Goal: Navigation & Orientation: Find specific page/section

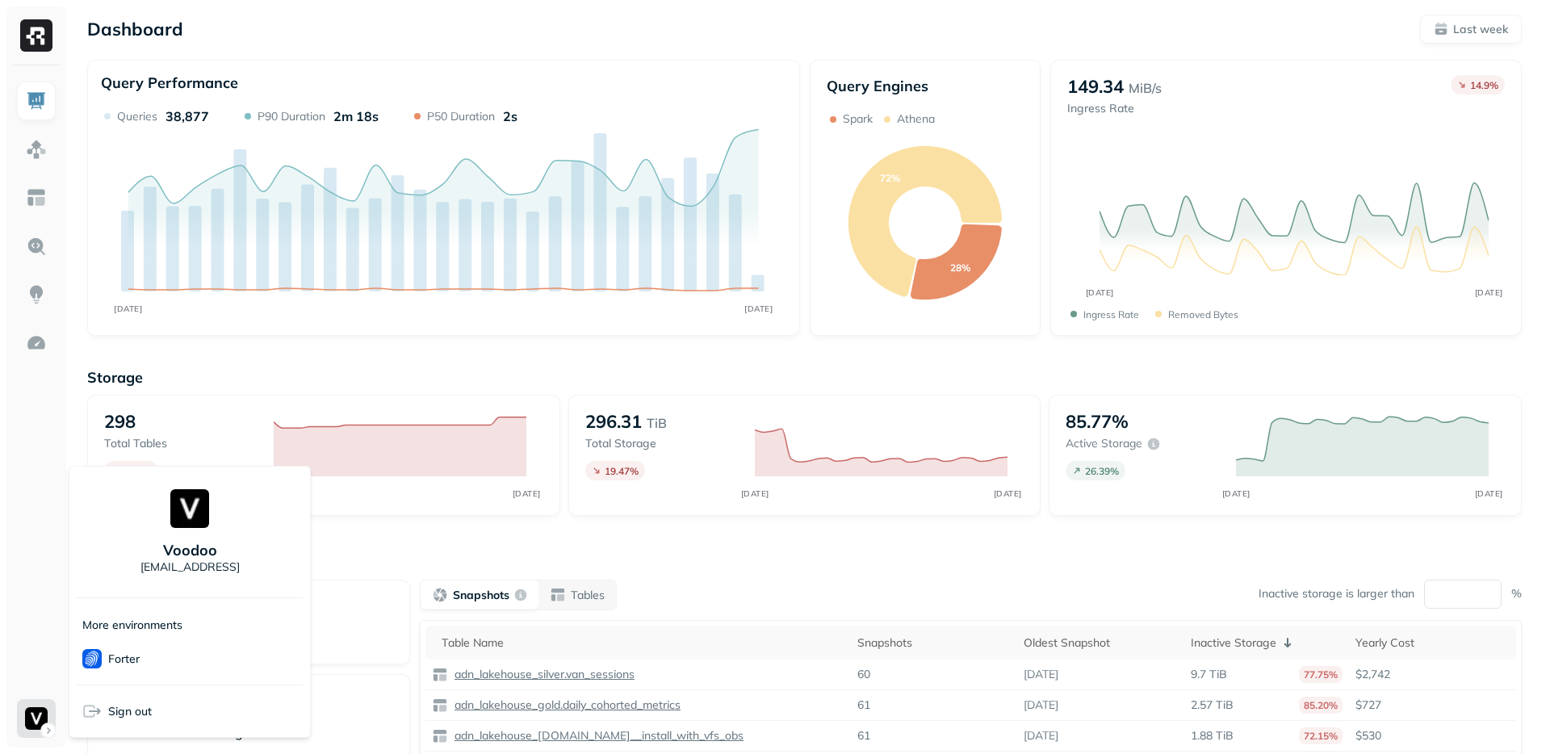
click at [133, 624] on p "More environments" at bounding box center [132, 624] width 100 height 15
click at [207, 555] on p "Voodoo" at bounding box center [190, 550] width 54 height 19
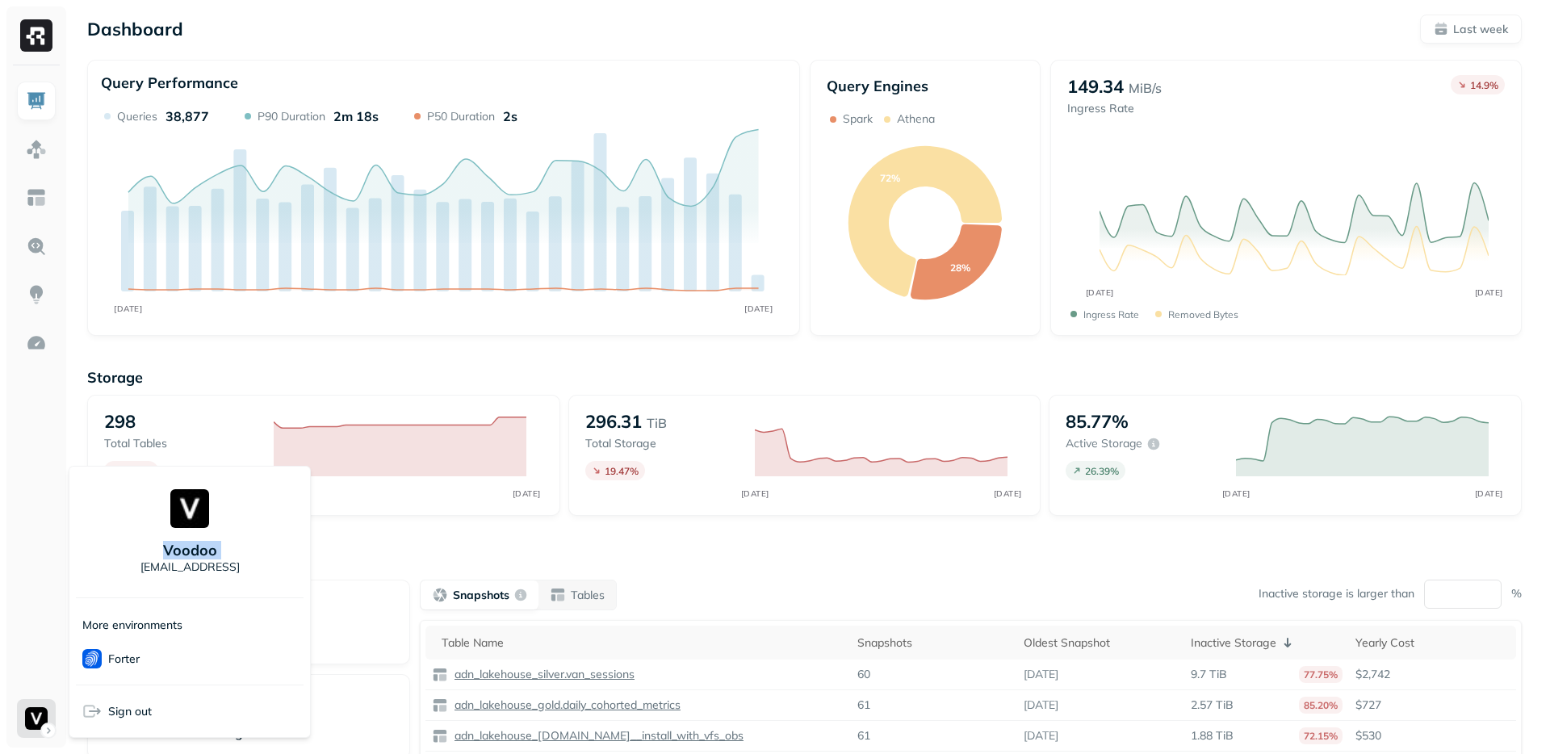
click at [207, 555] on p "Voodoo" at bounding box center [190, 550] width 54 height 19
click at [207, 576] on div "Voodoo test@ryft.test" at bounding box center [190, 532] width 228 height 118
click at [209, 563] on p "test@ryft.test" at bounding box center [189, 566] width 99 height 15
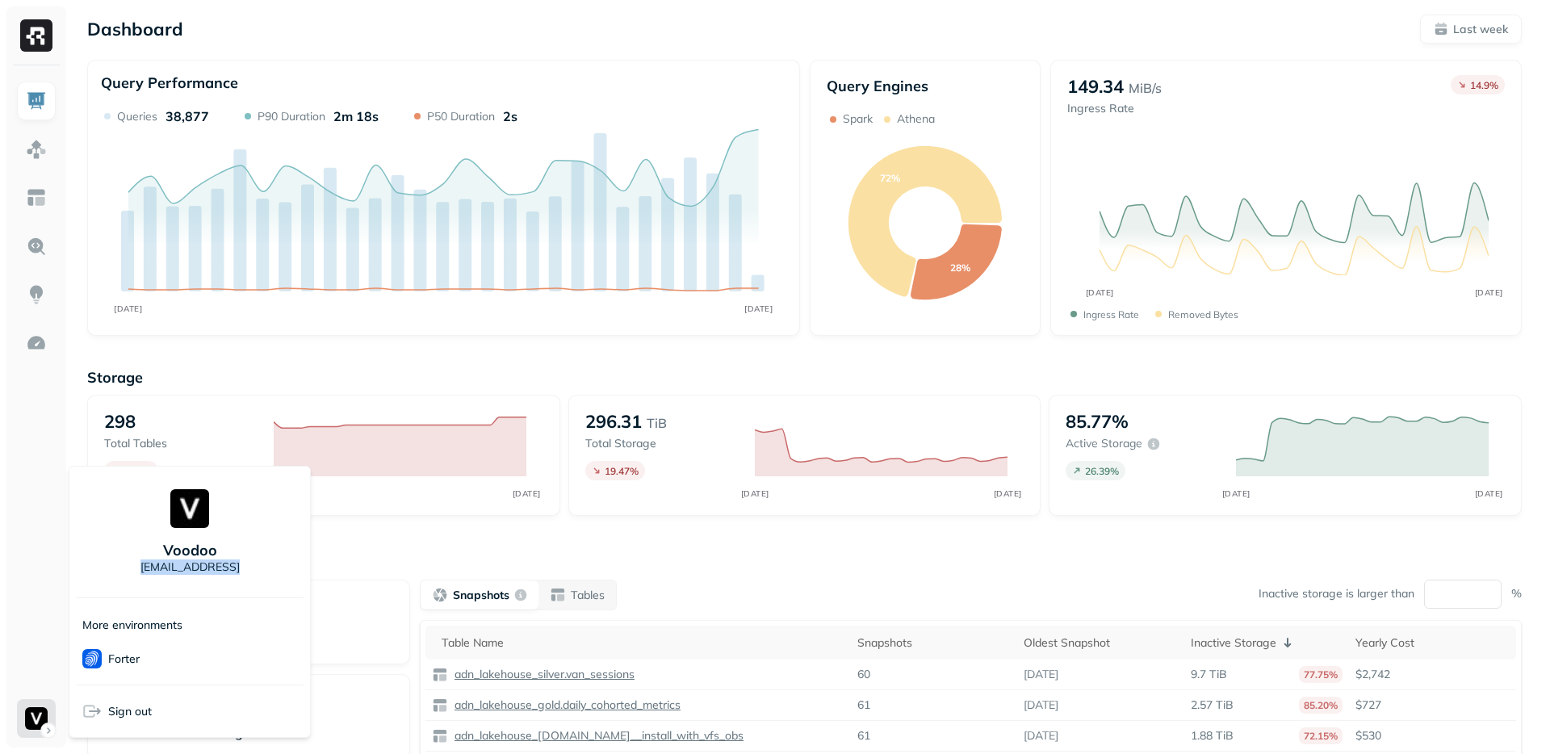
click at [209, 563] on p "test@ryft.test" at bounding box center [189, 566] width 99 height 15
click at [194, 563] on p "test@ryft.test" at bounding box center [189, 566] width 99 height 15
click at [151, 625] on p "More environments" at bounding box center [132, 624] width 100 height 15
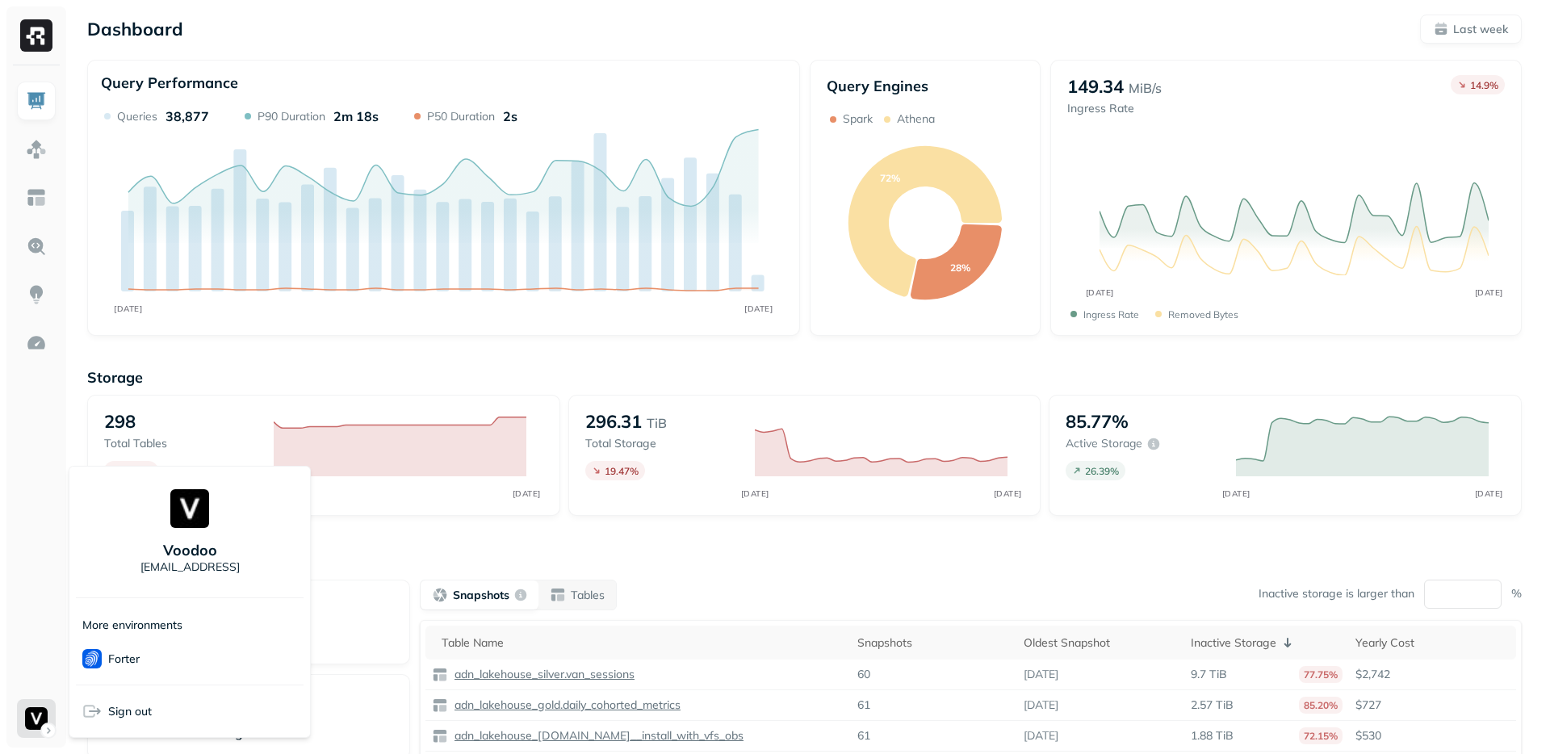
click at [180, 545] on p "Voodoo" at bounding box center [190, 550] width 54 height 19
click at [197, 575] on div "Voodoo test@ryft.test" at bounding box center [190, 532] width 228 height 118
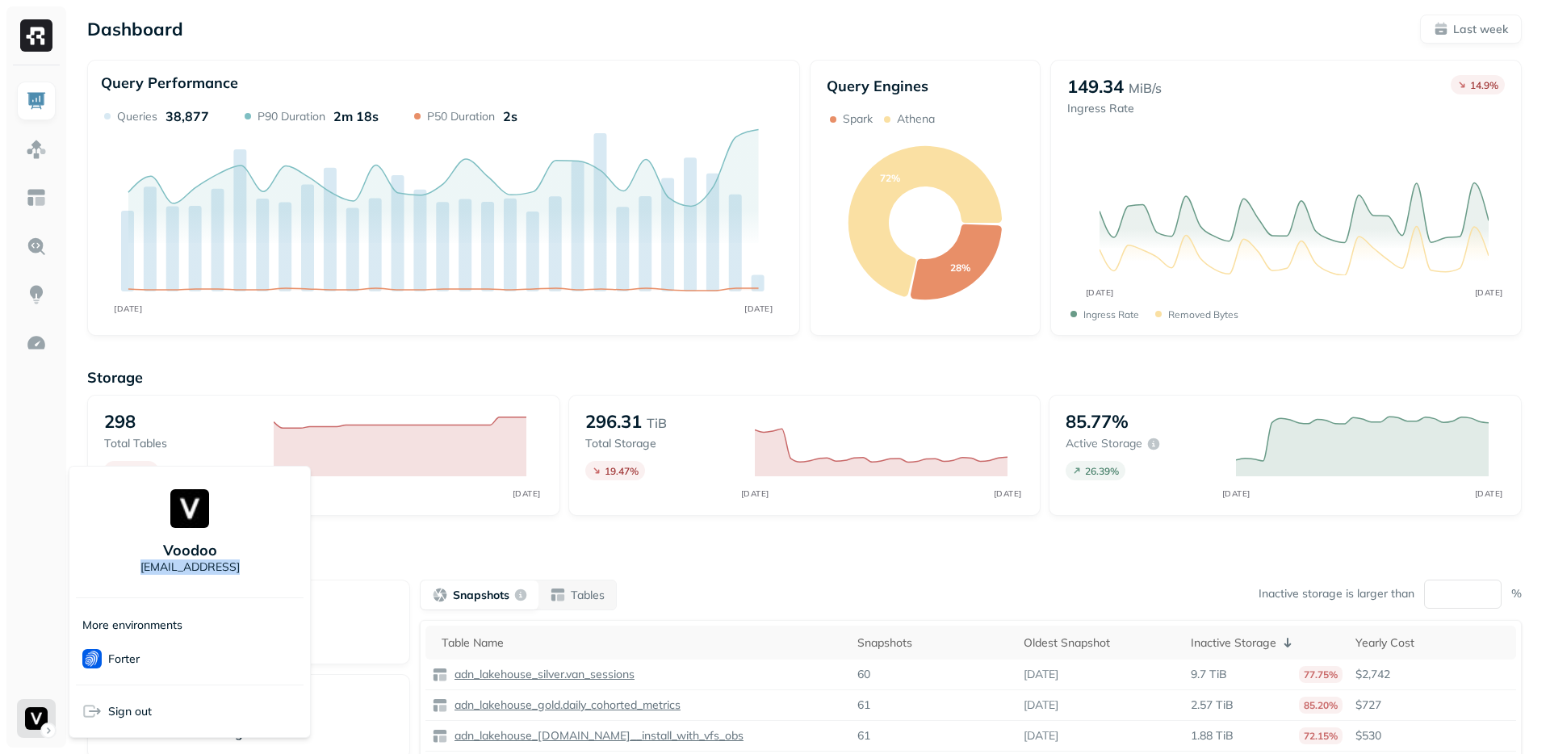
click at [197, 575] on div "Voodoo test@ryft.test" at bounding box center [190, 532] width 228 height 118
click at [204, 538] on div "Voodoo test@ryft.test" at bounding box center [190, 532] width 228 height 118
click at [210, 568] on p "test@ryft.test" at bounding box center [189, 566] width 99 height 15
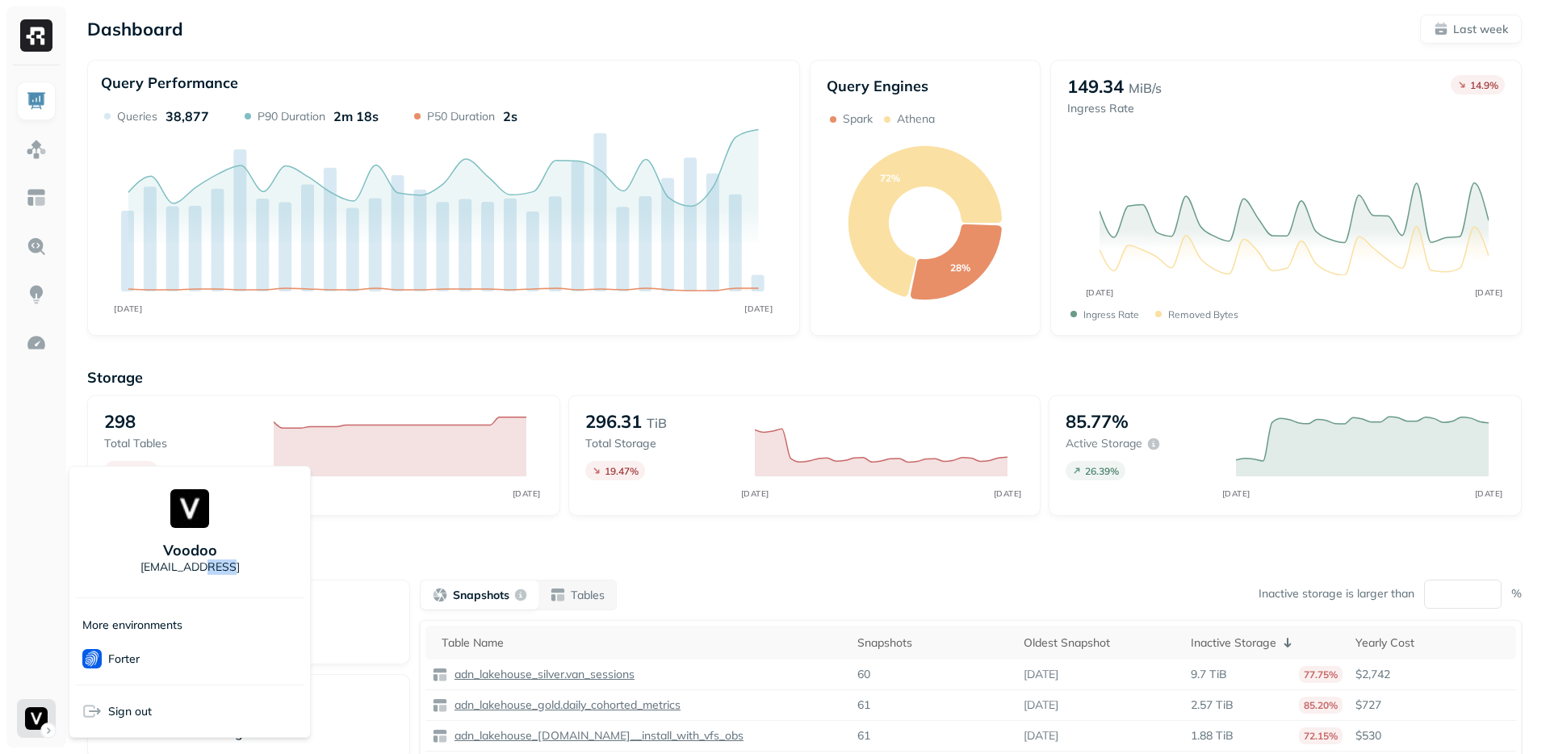
click at [210, 568] on p "test@ryft.test" at bounding box center [189, 566] width 99 height 15
click at [208, 547] on p "Voodoo" at bounding box center [190, 550] width 54 height 19
click at [99, 710] on icon at bounding box center [95, 711] width 10 height 5
